Goal: Obtain resource: Download file/media

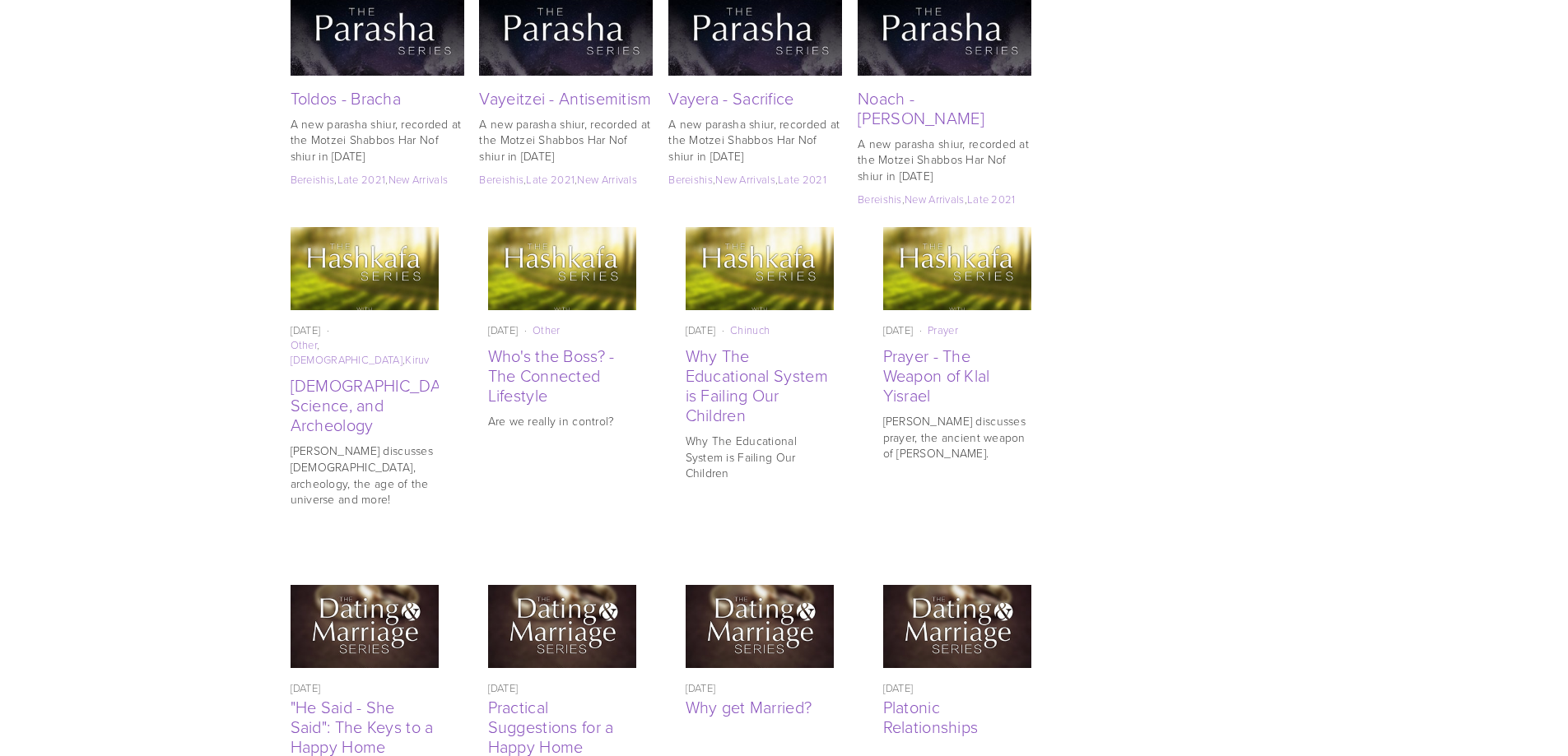
scroll to position [3553, 0]
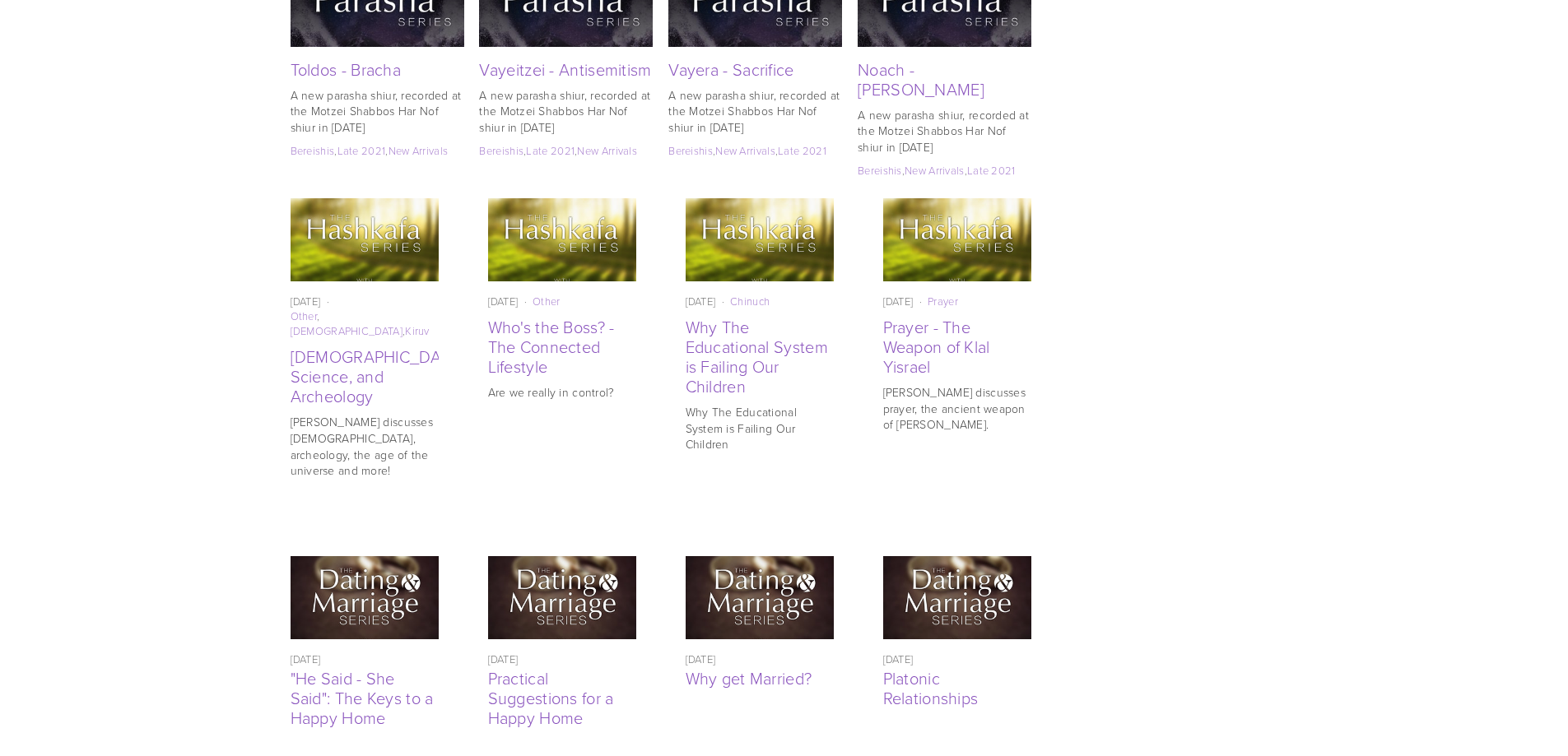
click at [402, 523] on img at bounding box center [364, 597] width 148 height 148
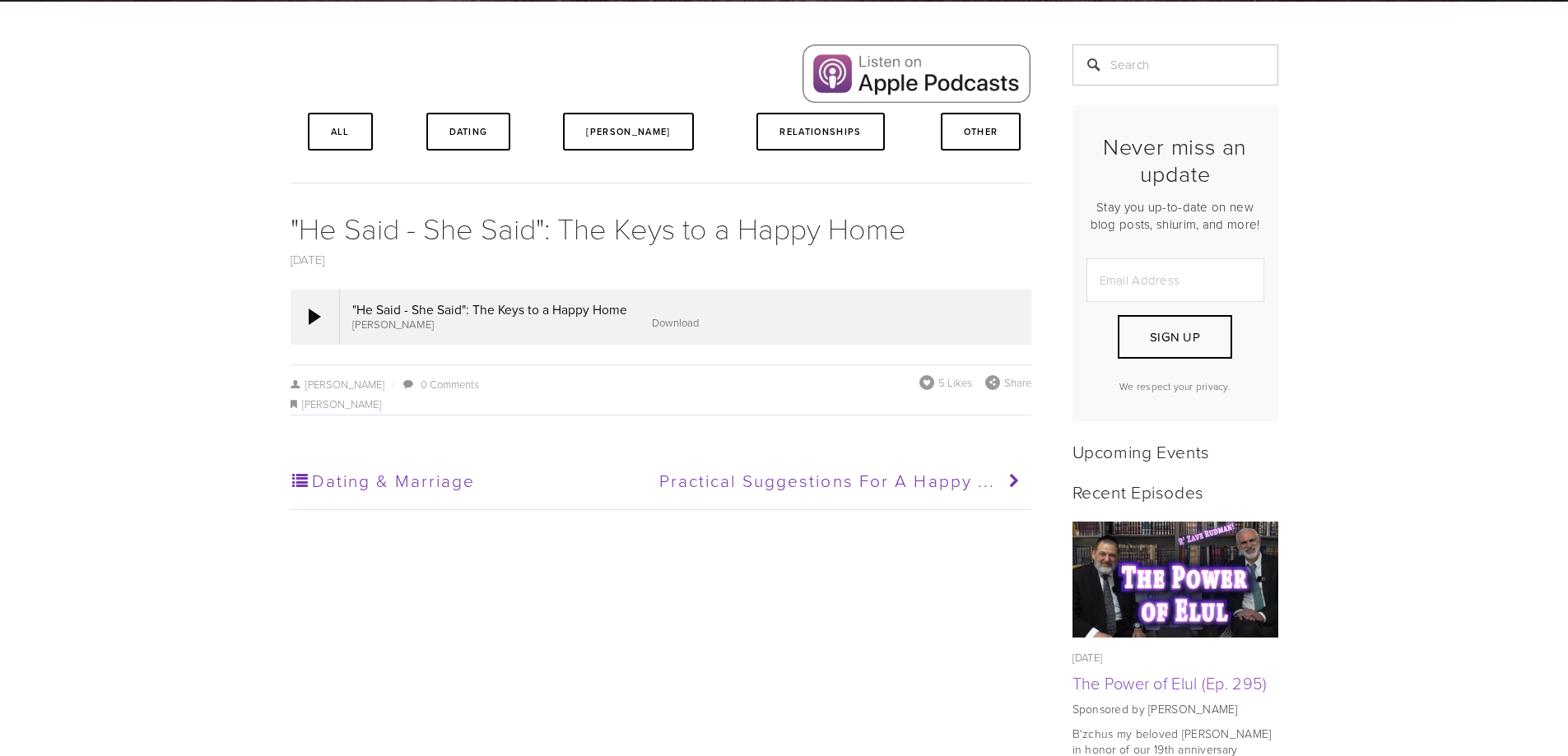
scroll to position [329, 0]
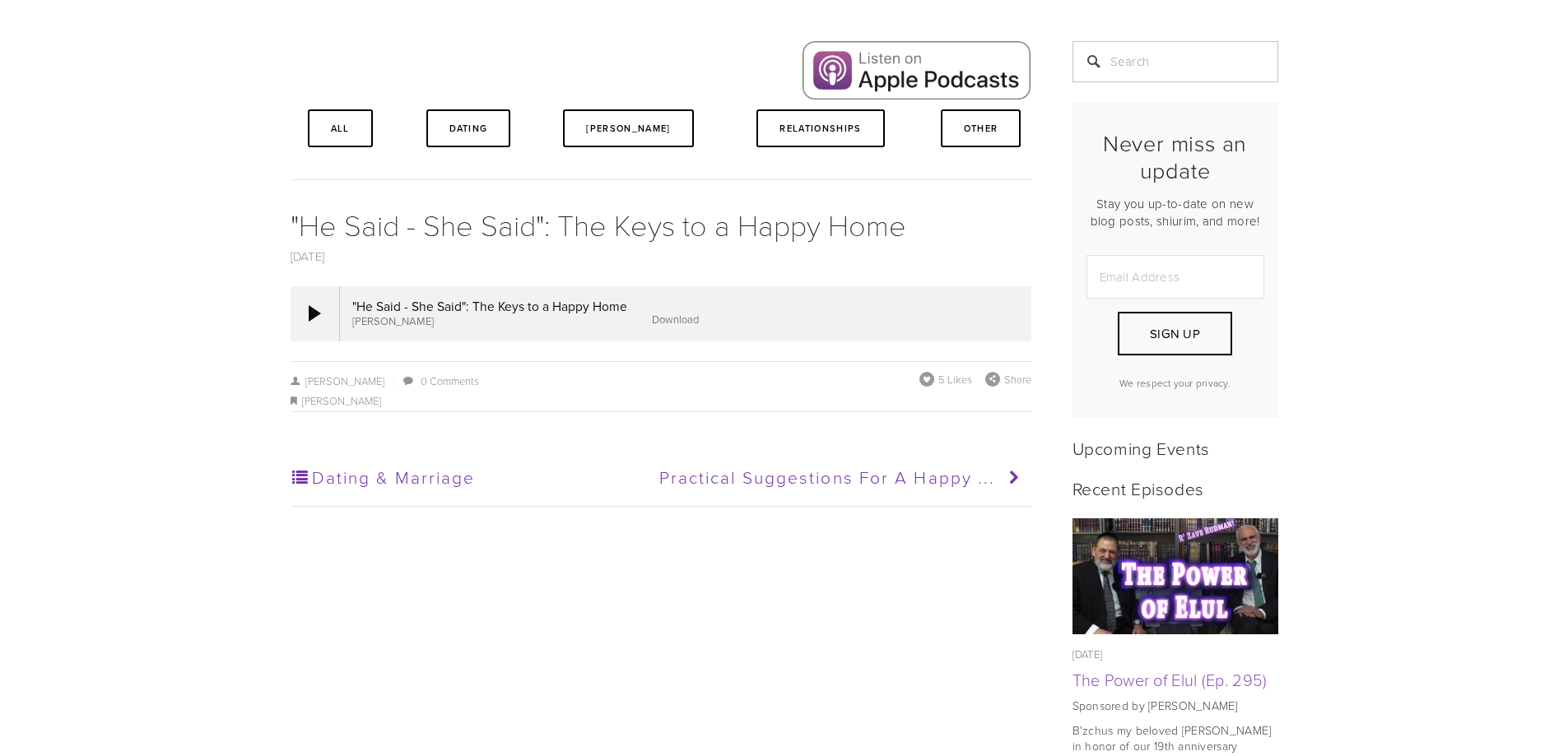
click at [663, 320] on link "Download" at bounding box center [675, 319] width 47 height 15
click at [1017, 465] on icon at bounding box center [1010, 477] width 30 height 41
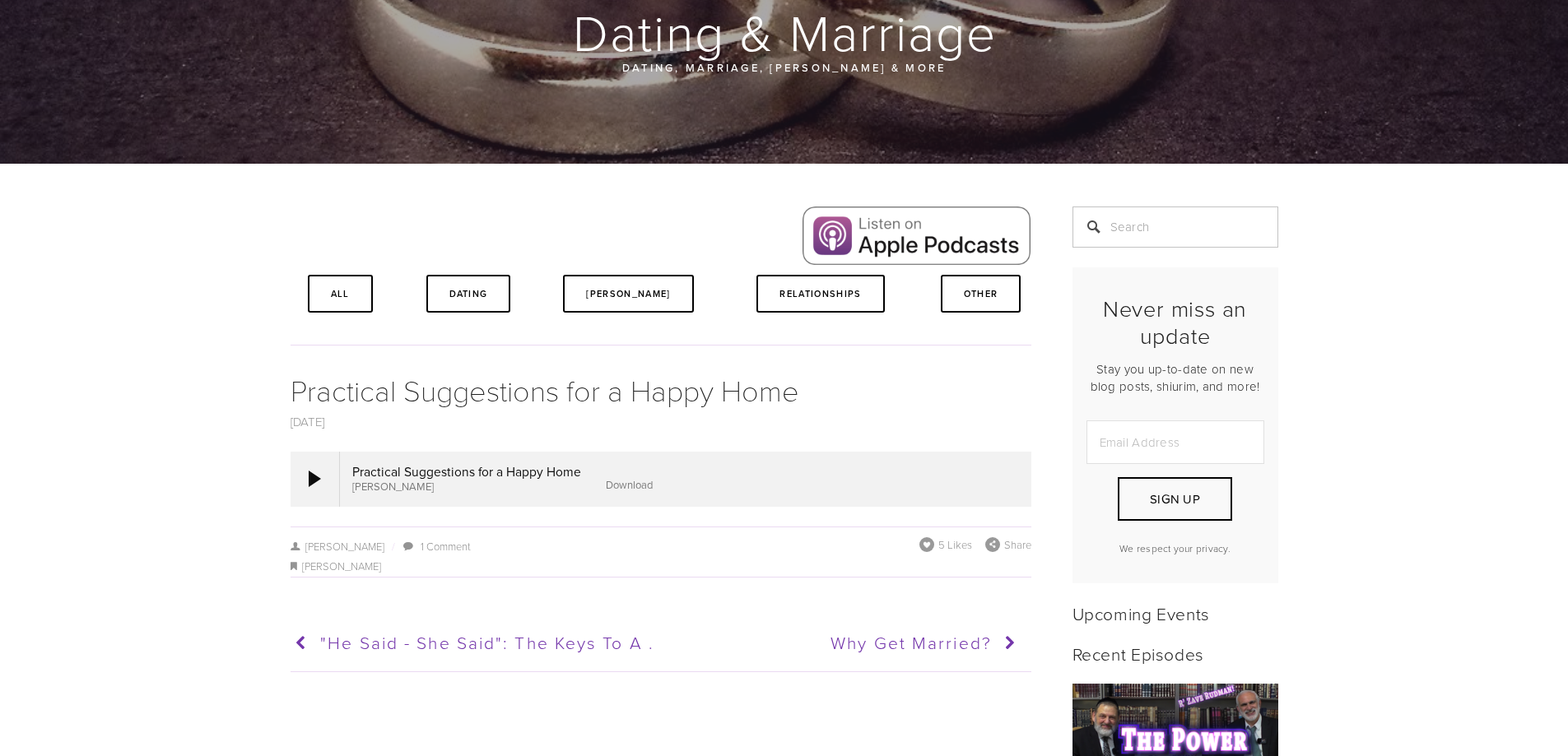
scroll to position [165, 0]
click at [610, 479] on link "Download" at bounding box center [629, 483] width 47 height 15
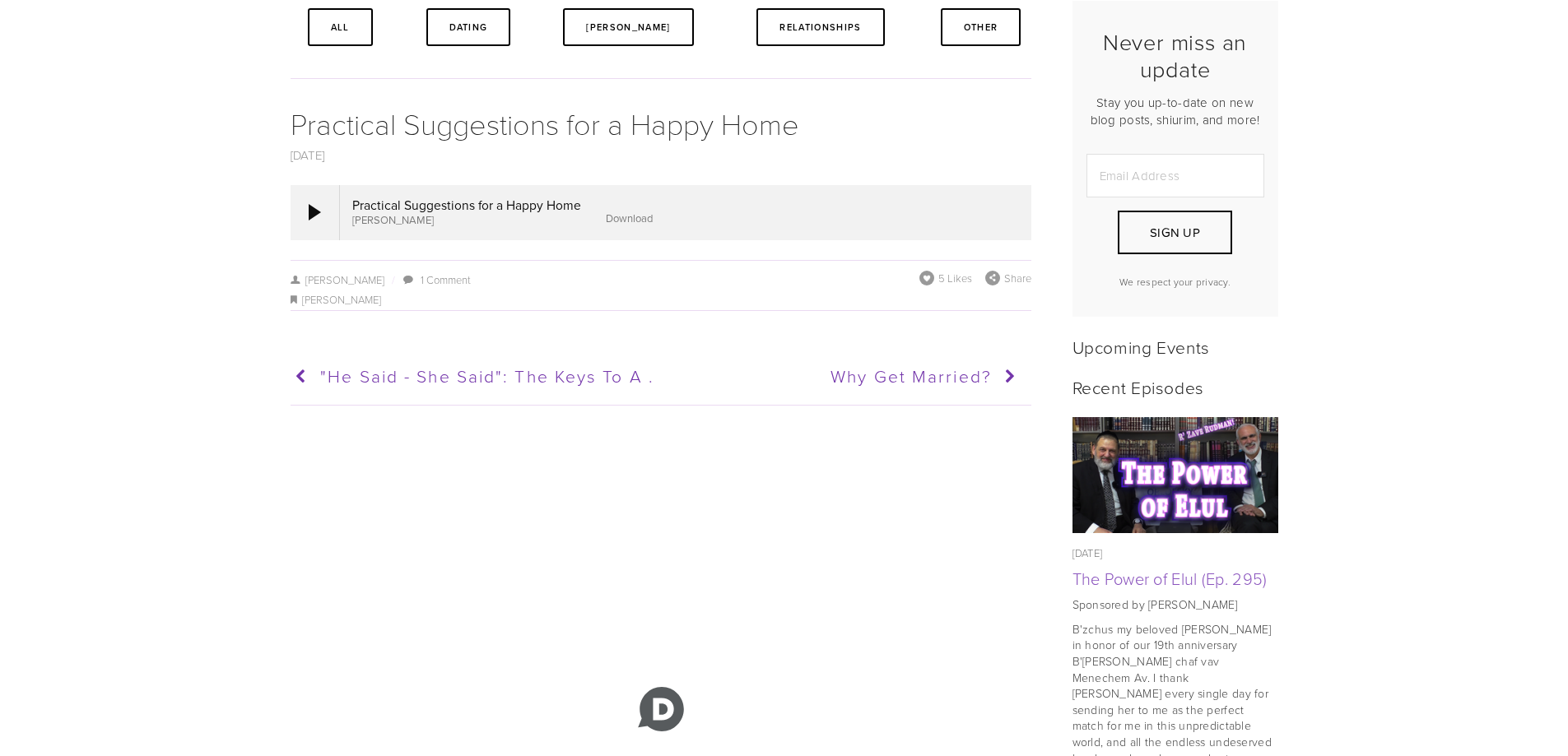
scroll to position [329, 0]
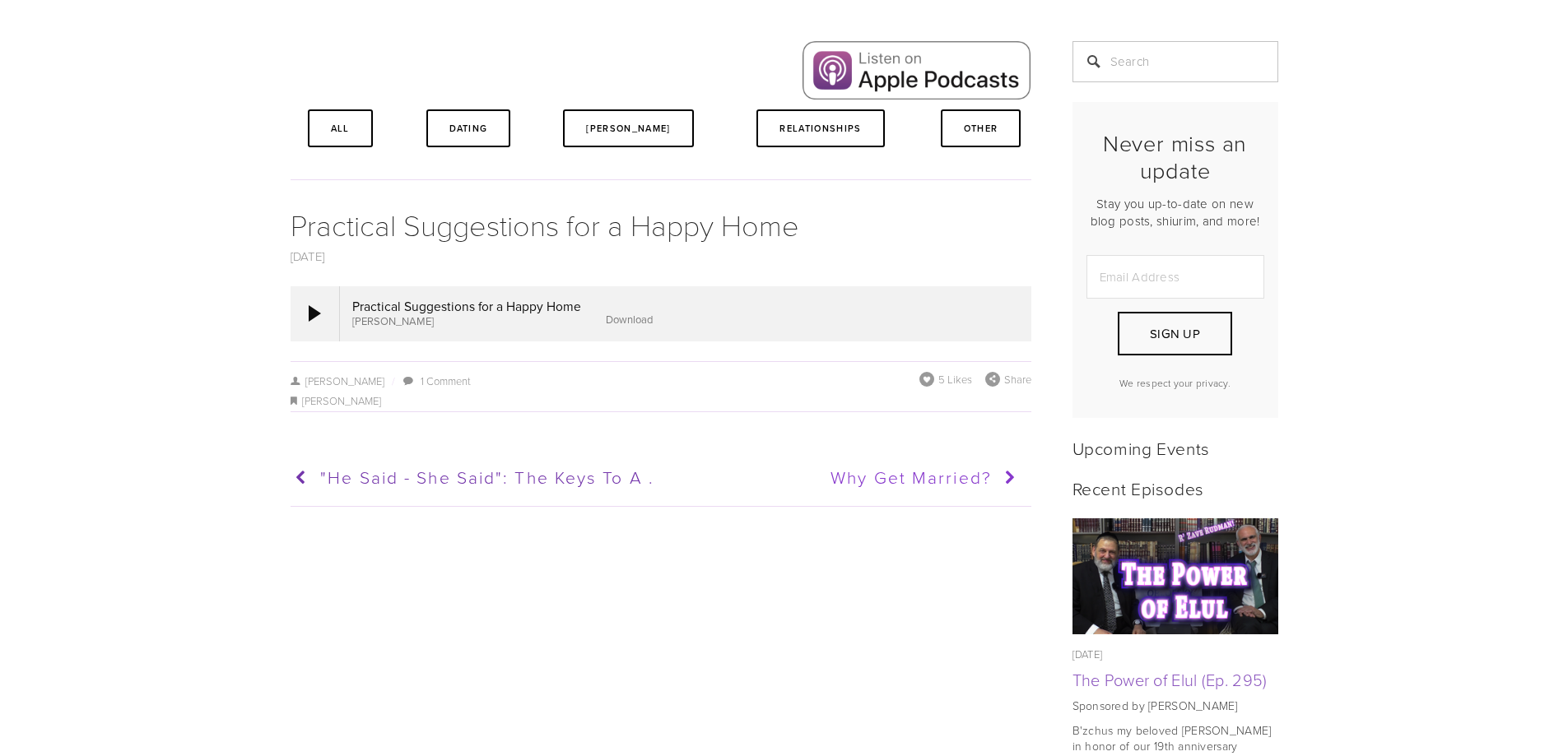
click at [934, 470] on span "Why get Married?" at bounding box center [910, 476] width 161 height 24
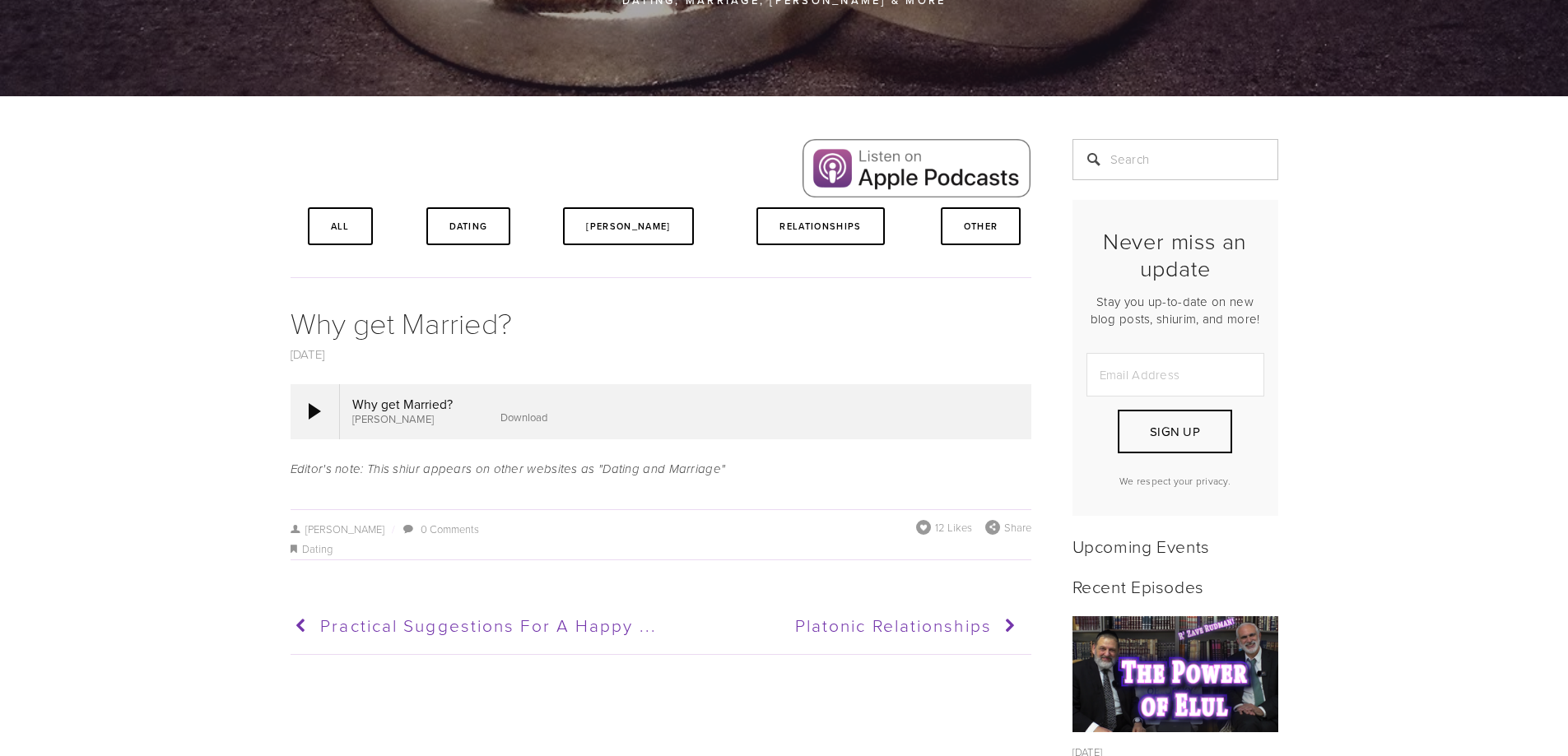
scroll to position [246, 0]
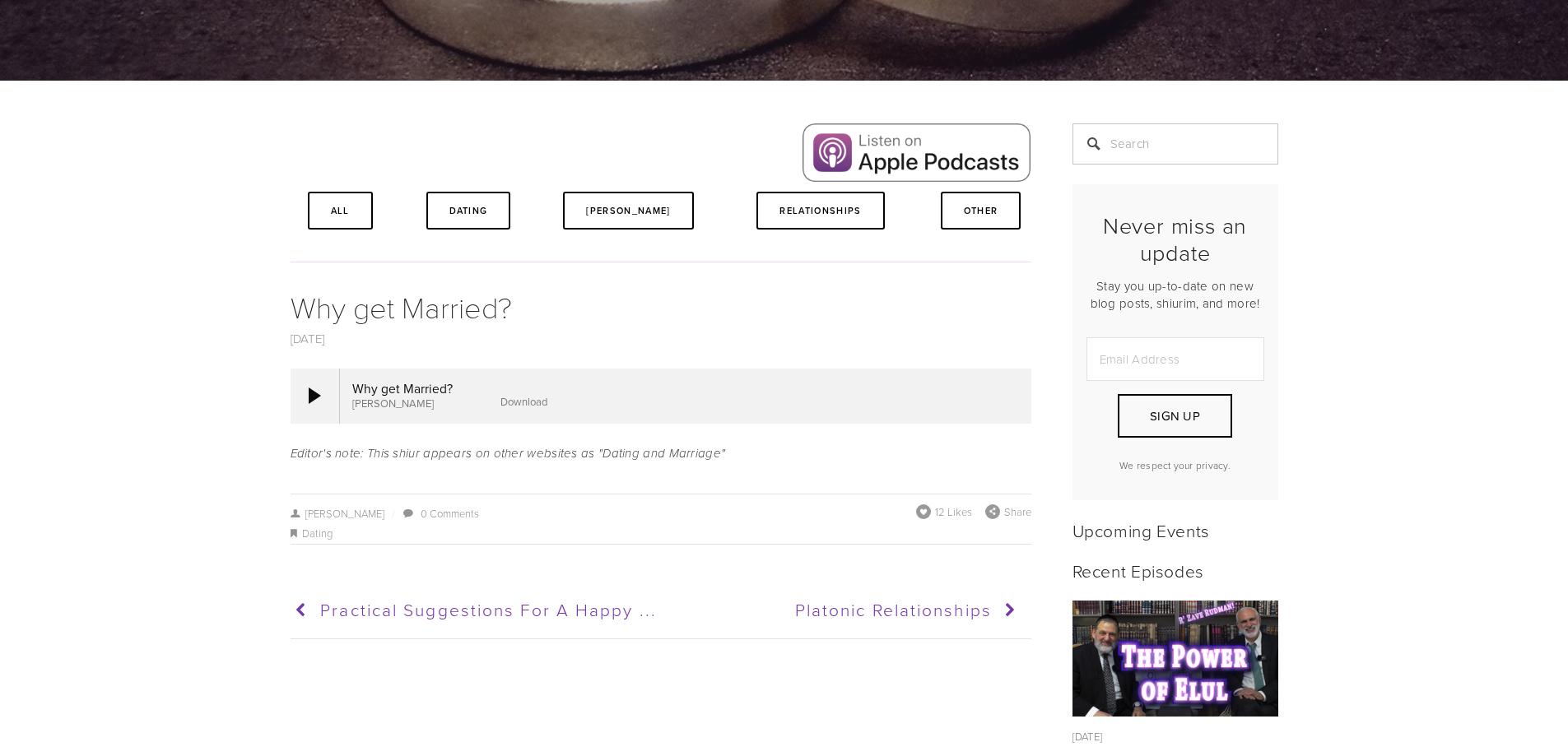
click at [525, 399] on link "Download" at bounding box center [524, 402] width 47 height 15
click at [907, 602] on span "Platonic Relationships" at bounding box center [894, 609] width 197 height 24
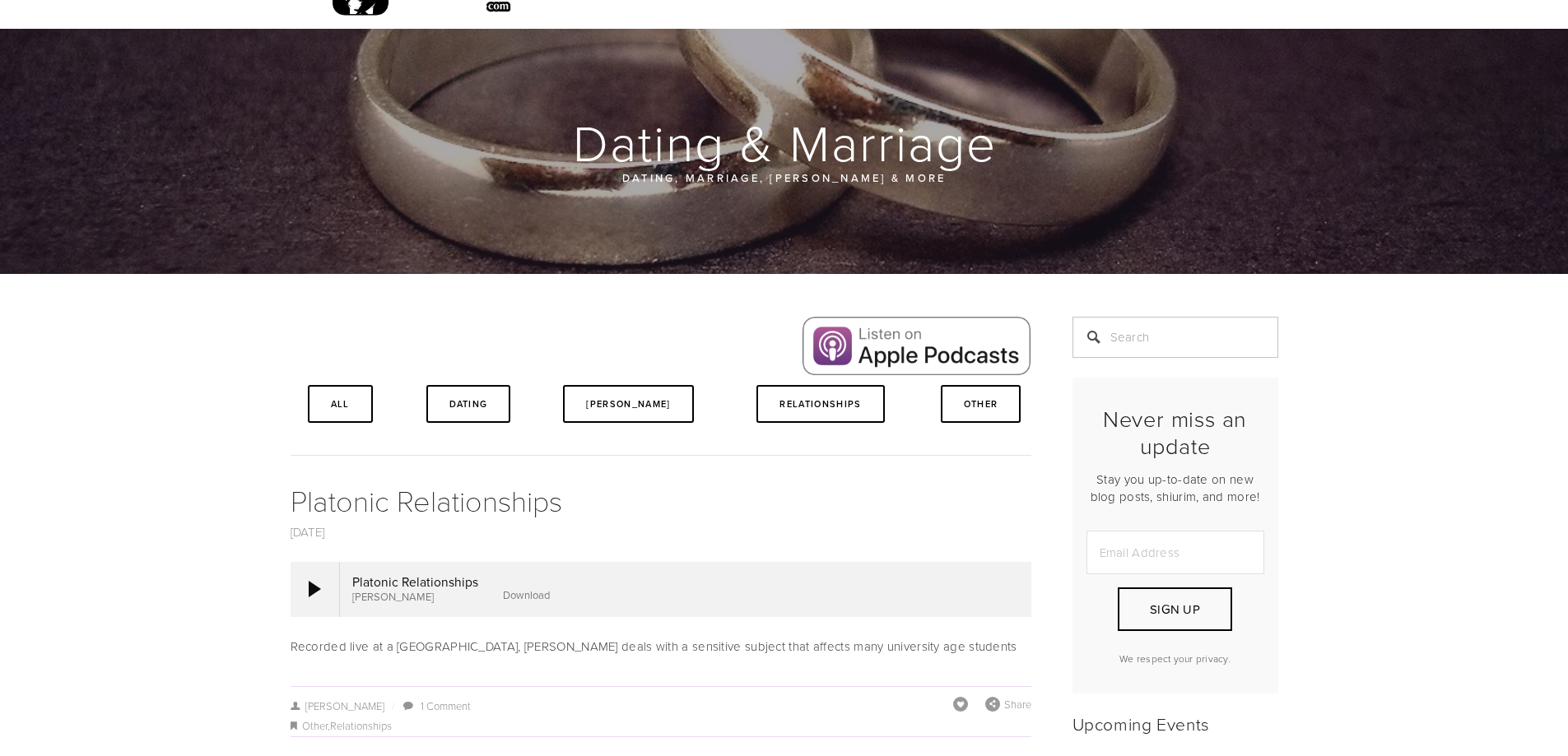
scroll to position [82, 0]
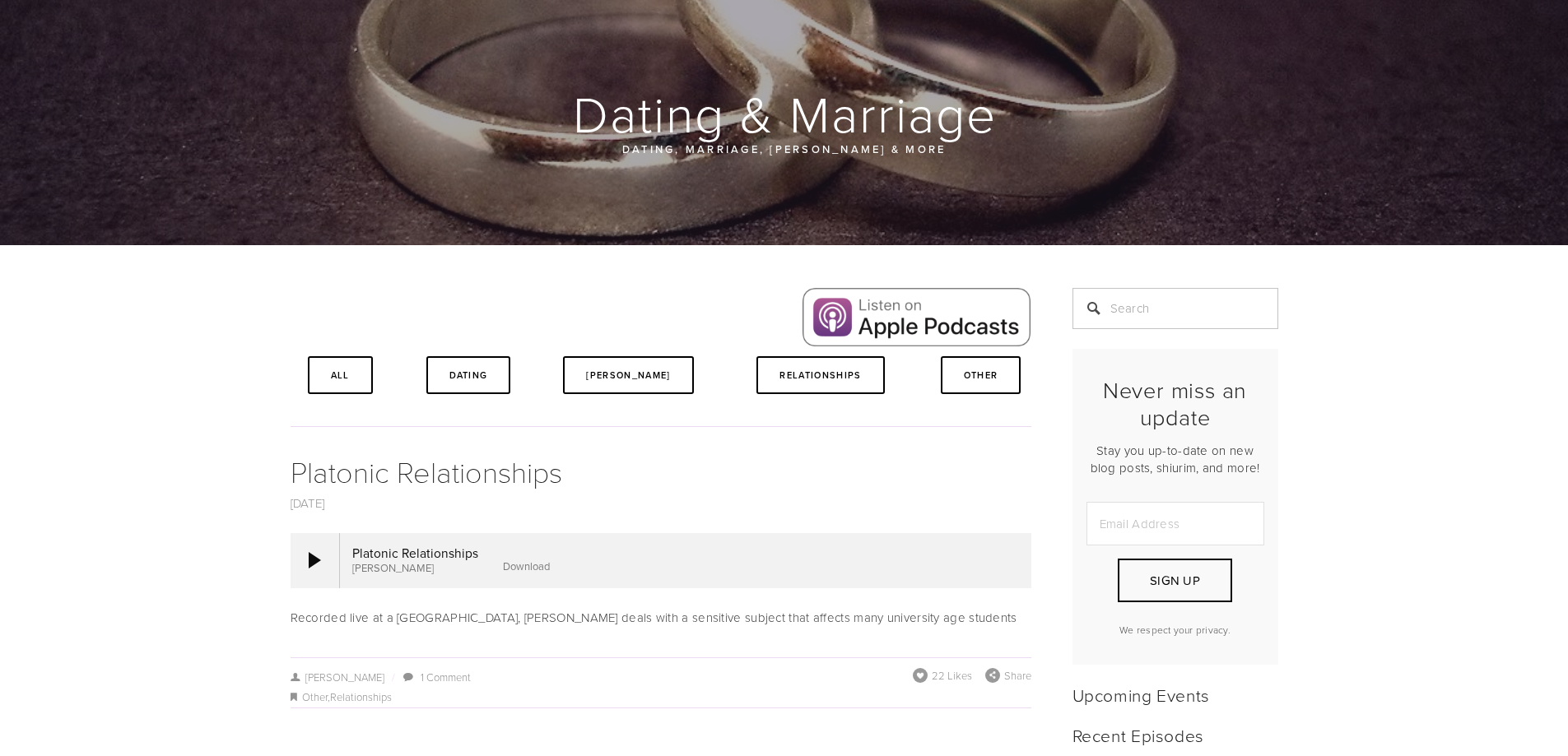
click at [538, 565] on link "Download" at bounding box center [526, 565] width 47 height 15
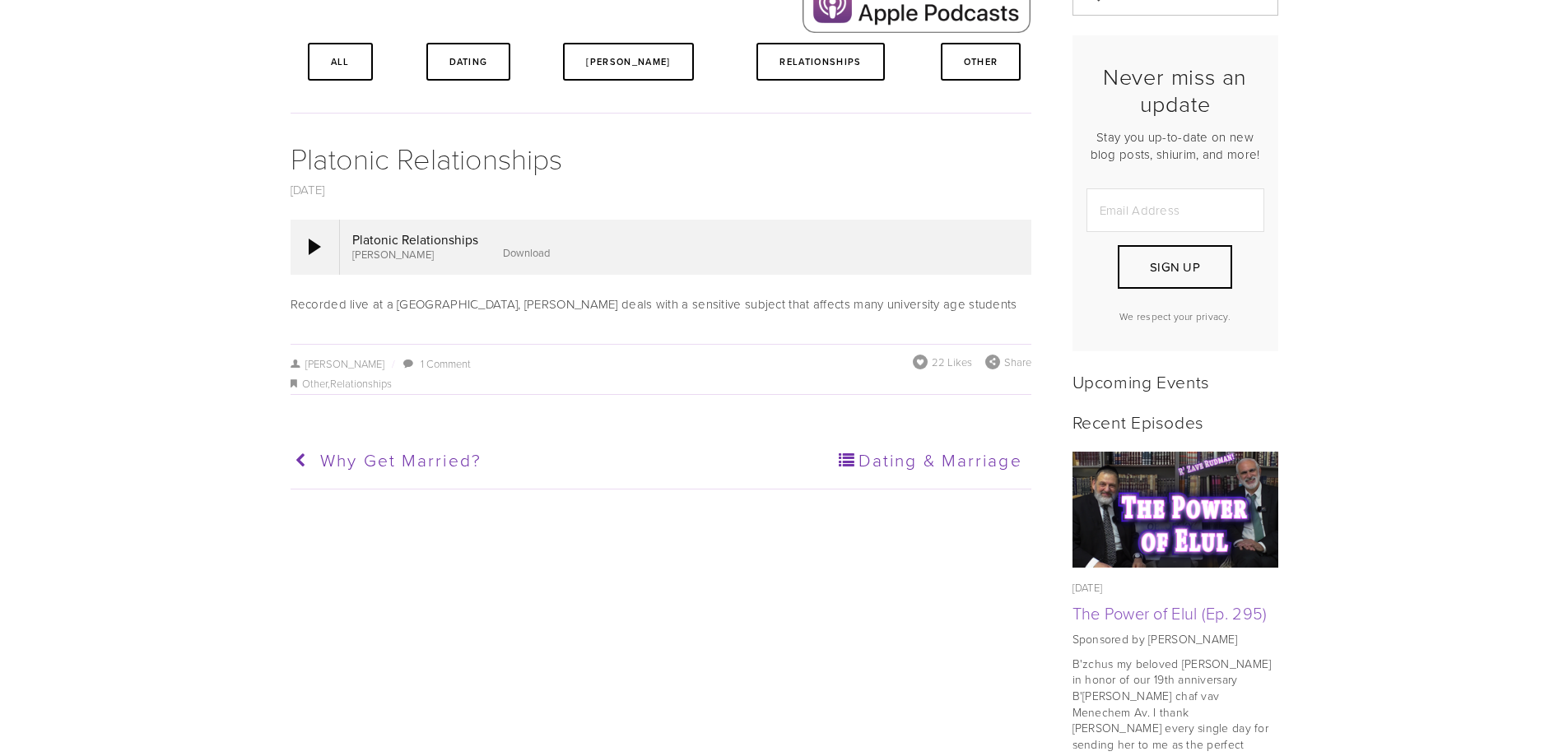
scroll to position [411, 0]
